Goal: Task Accomplishment & Management: Manage account settings

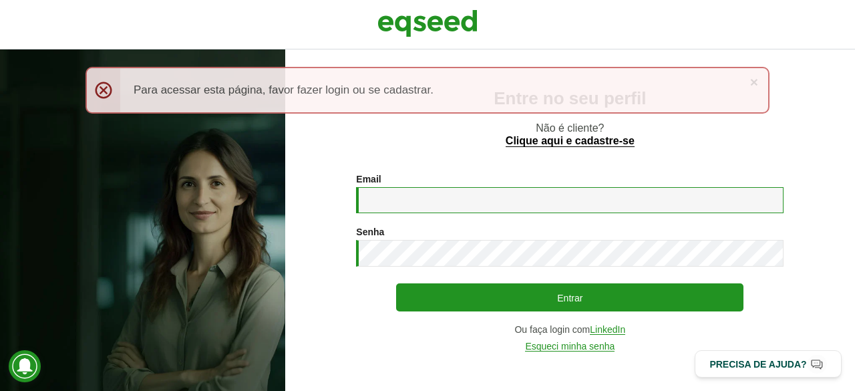
drag, startPoint x: 377, startPoint y: 193, endPoint x: 388, endPoint y: 198, distance: 12.3
click at [377, 193] on input "Email *" at bounding box center [570, 200] width 428 height 26
type input "**********"
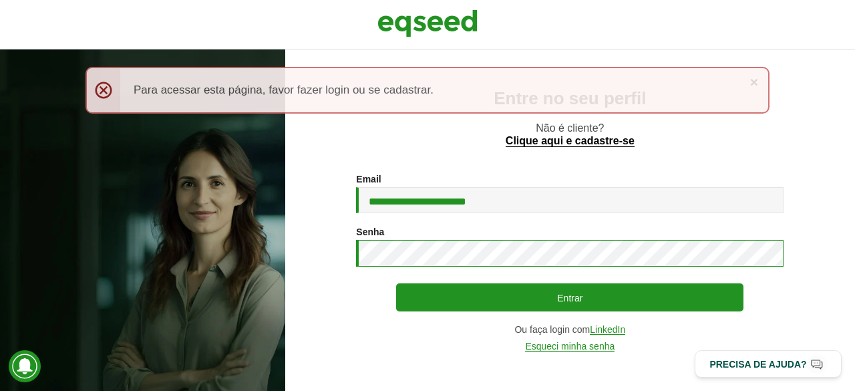
click at [396, 283] on button "Entrar" at bounding box center [569, 297] width 347 height 28
